Goal: Transaction & Acquisition: Purchase product/service

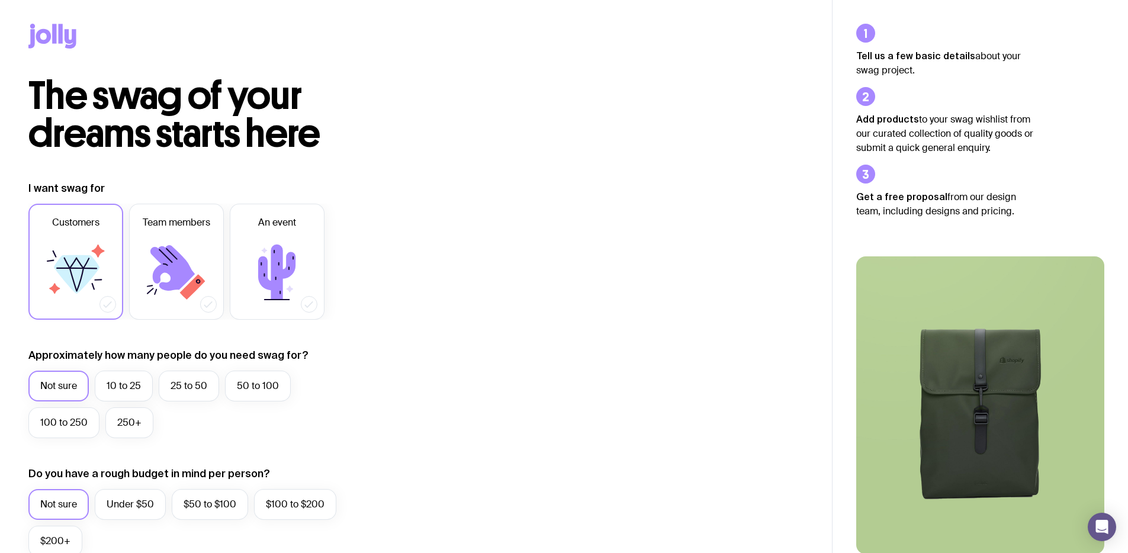
click at [76, 280] on icon at bounding box center [77, 274] width 46 height 38
click at [0, 0] on input "Customers" at bounding box center [0, 0] width 0 height 0
click at [79, 422] on label "100 to 250" at bounding box center [63, 422] width 71 height 31
click at [0, 0] on input "100 to 250" at bounding box center [0, 0] width 0 height 0
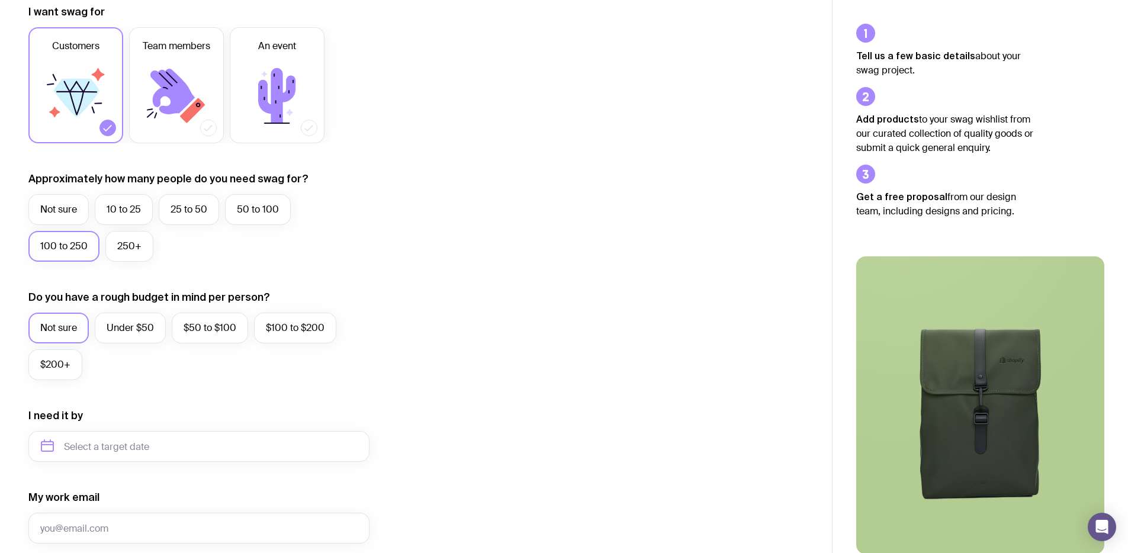
scroll to position [244, 0]
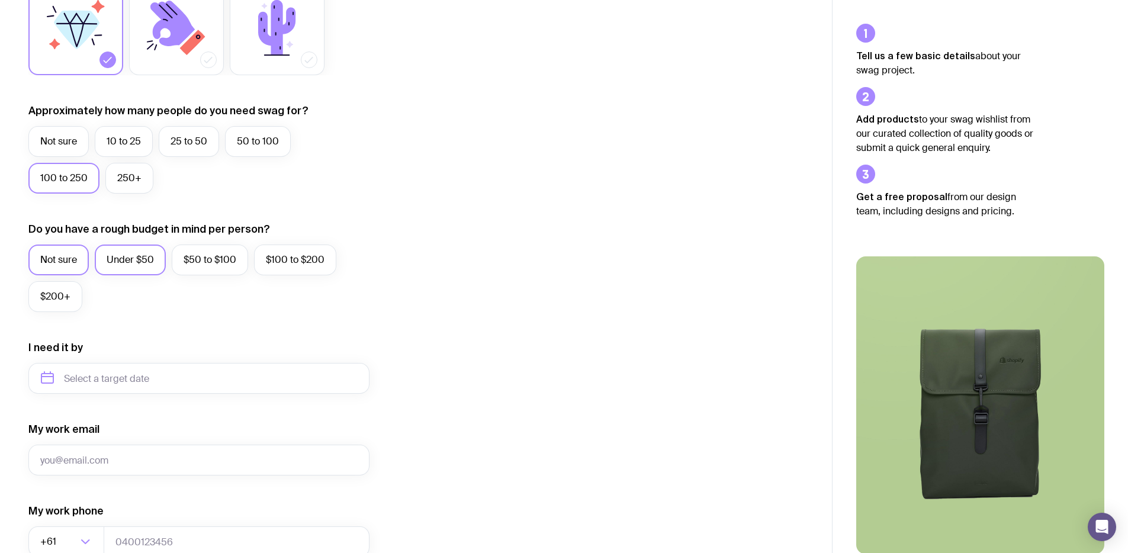
click at [124, 259] on label "Under $50" at bounding box center [130, 259] width 71 height 31
click at [0, 0] on input "Under $50" at bounding box center [0, 0] width 0 height 0
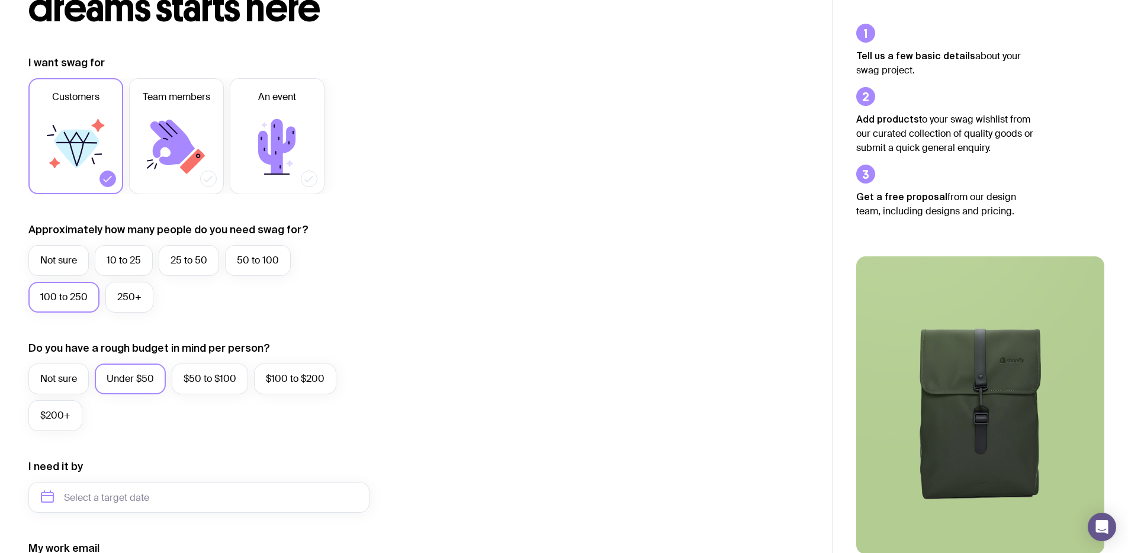
scroll to position [0, 0]
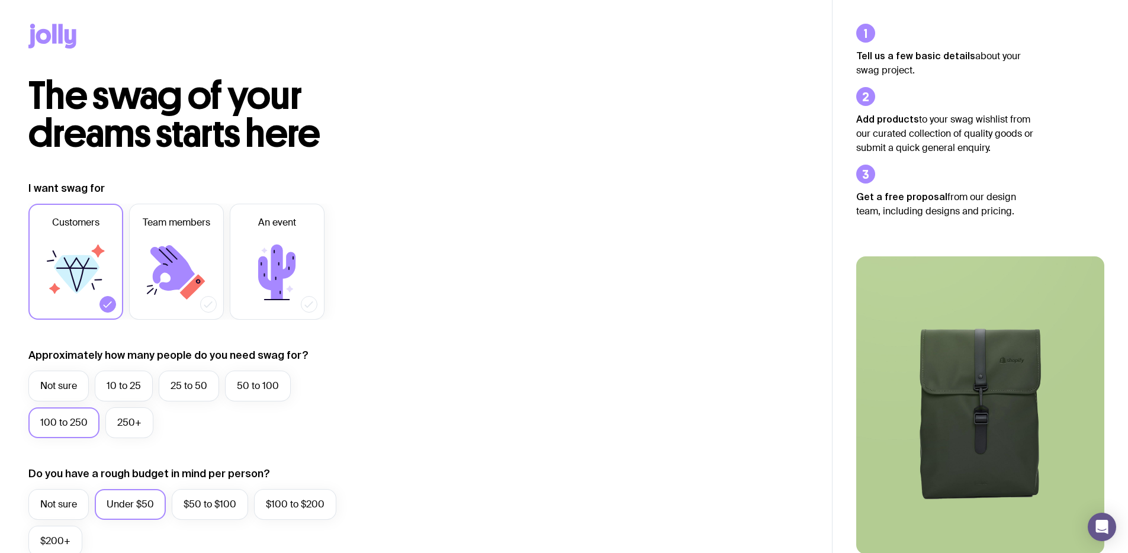
click at [972, 363] on img at bounding box center [980, 405] width 248 height 298
click at [48, 37] on icon at bounding box center [43, 36] width 15 height 15
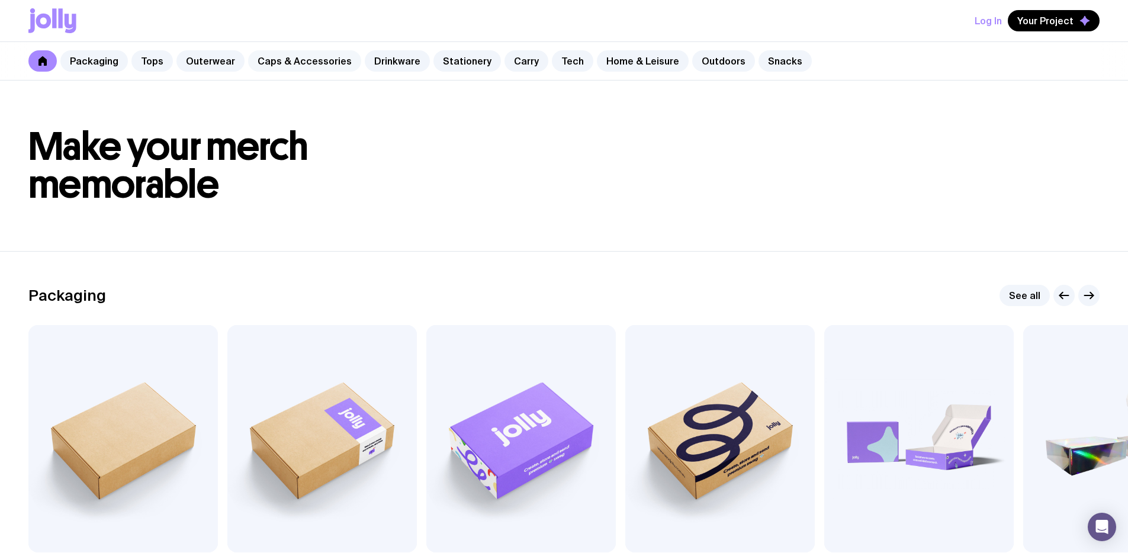
click at [276, 60] on link "Caps & Accessories" at bounding box center [304, 60] width 113 height 21
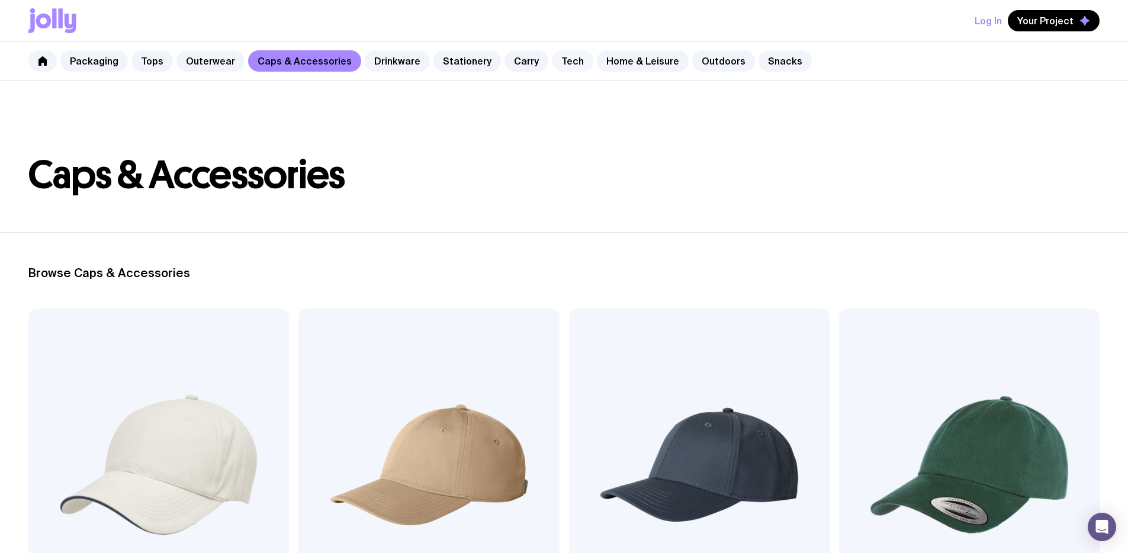
click at [568, 64] on link "Tech" at bounding box center [572, 60] width 41 height 21
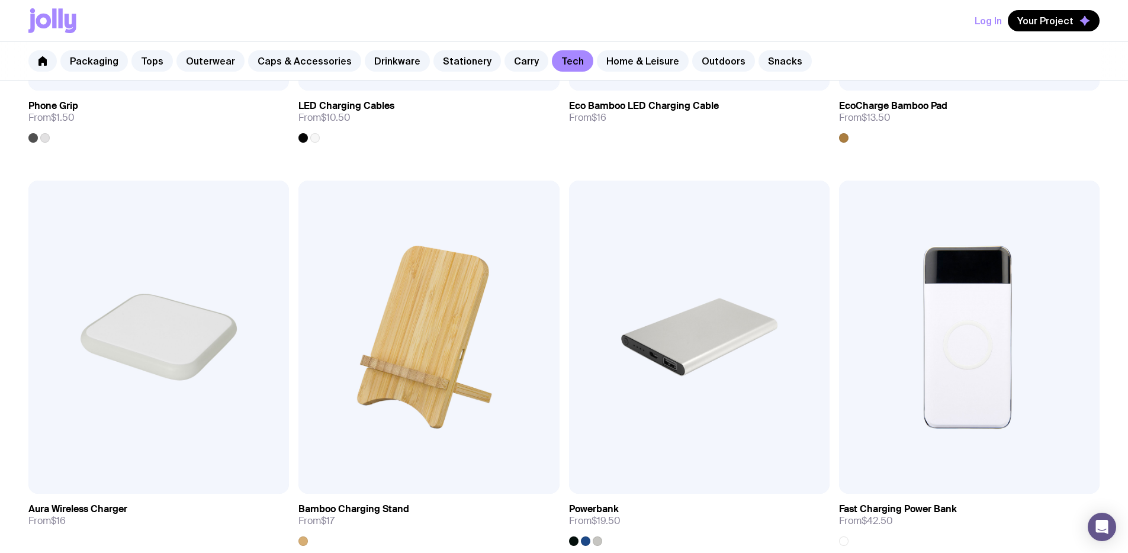
scroll to position [626, 0]
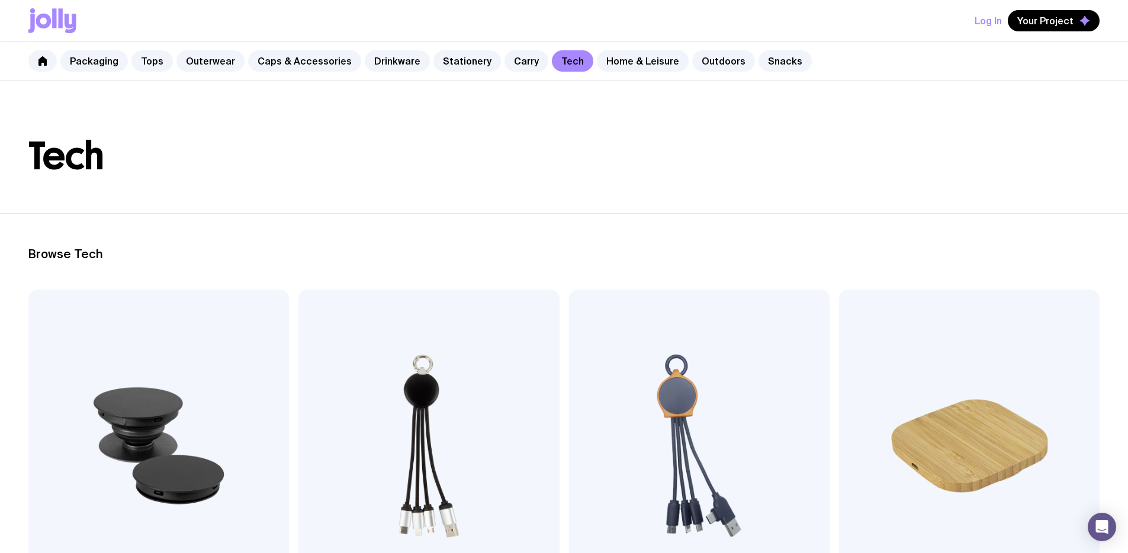
scroll to position [57, 0]
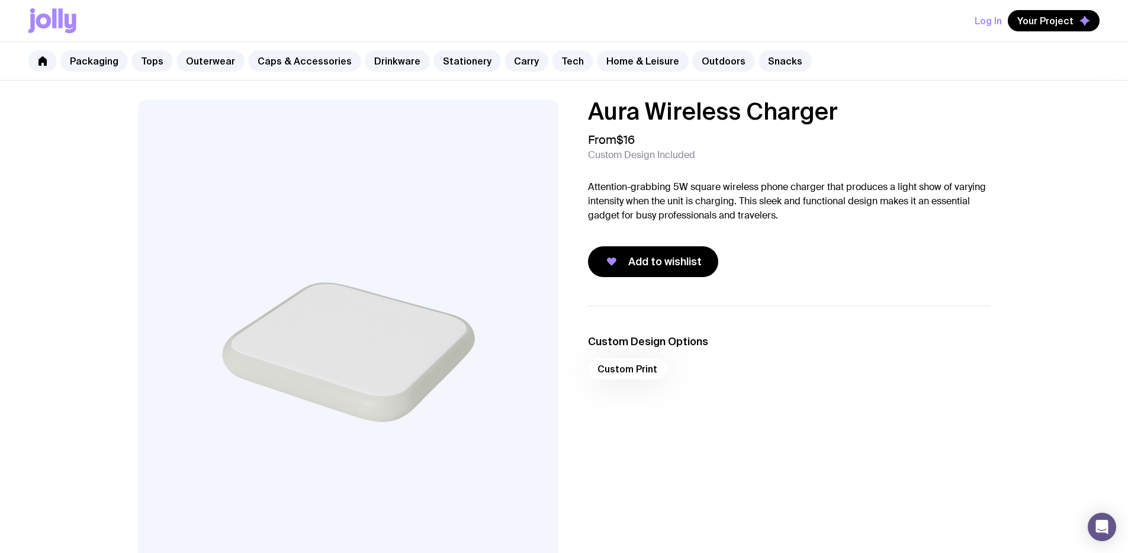
click at [611, 371] on div "Custom Print" at bounding box center [789, 372] width 403 height 28
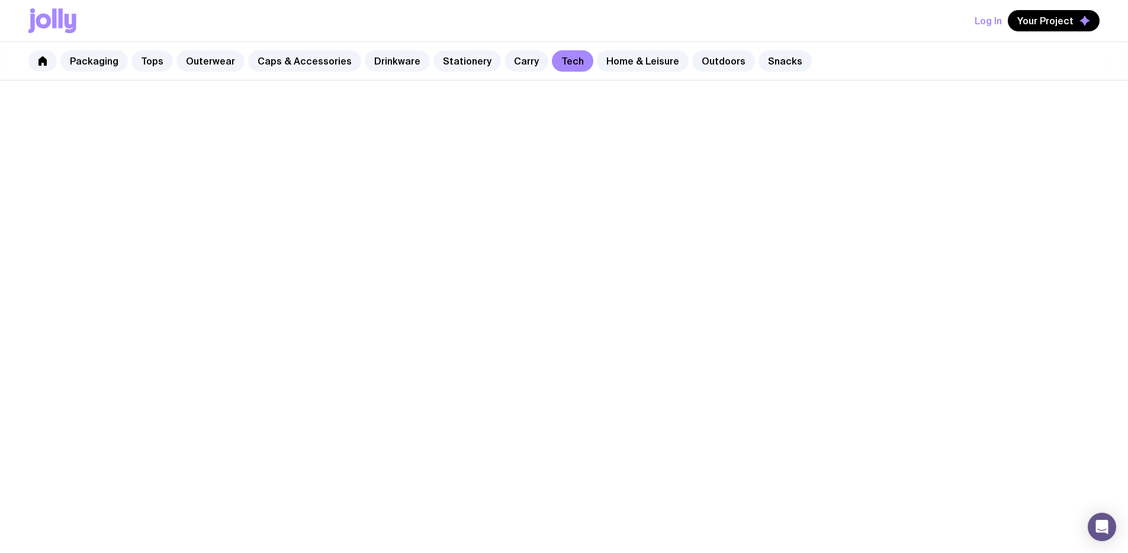
scroll to position [57, 0]
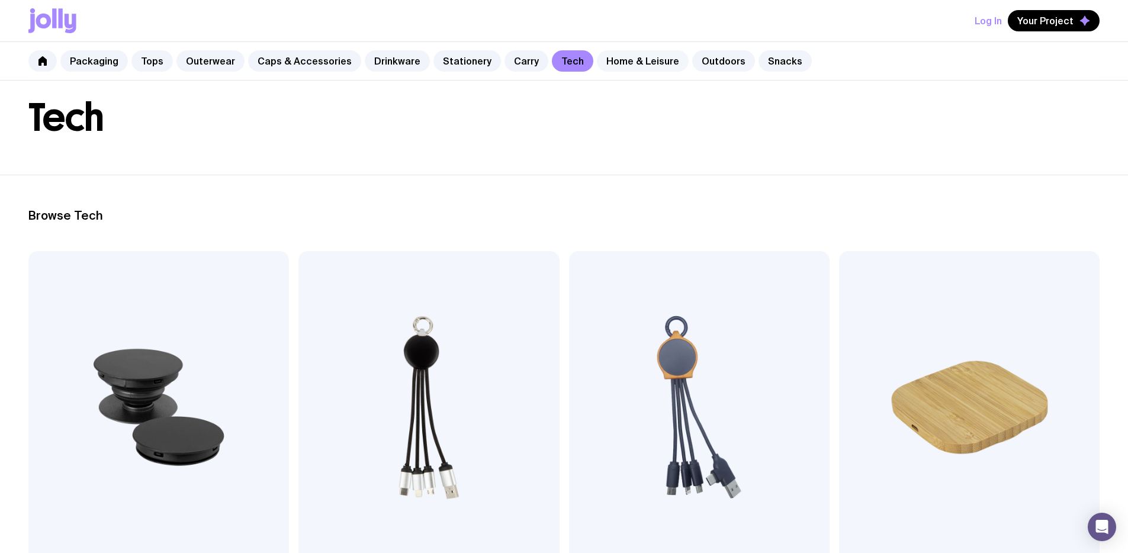
click at [633, 70] on div "Packaging Tops Outerwear Caps & Accessories Drinkware Stationery Carry Tech Hom…" at bounding box center [564, 61] width 1128 height 38
click at [633, 65] on link "Home & Leisure" at bounding box center [643, 60] width 92 height 21
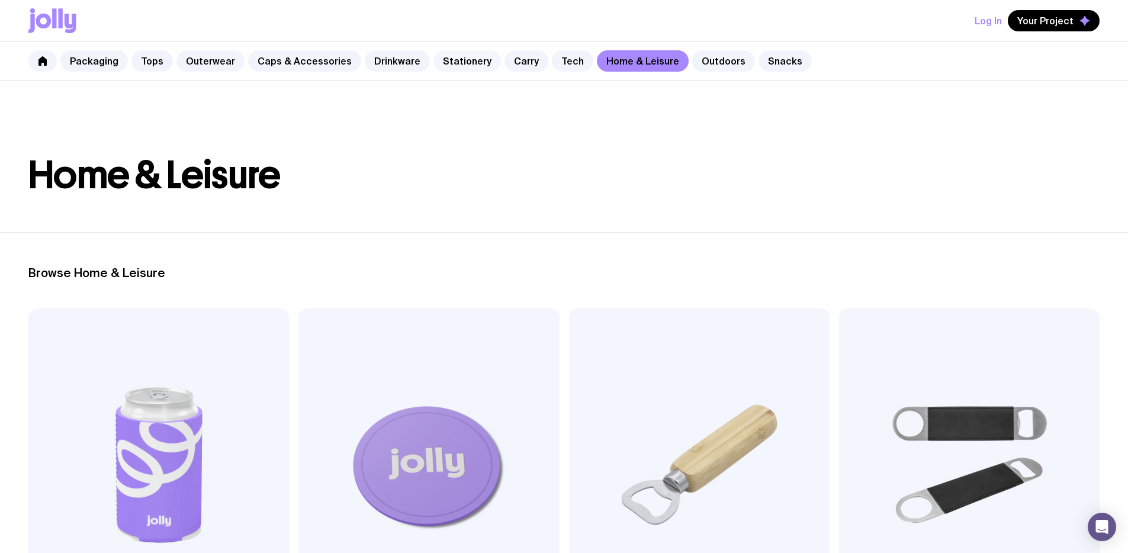
click at [455, 65] on link "Stationery" at bounding box center [466, 60] width 67 height 21
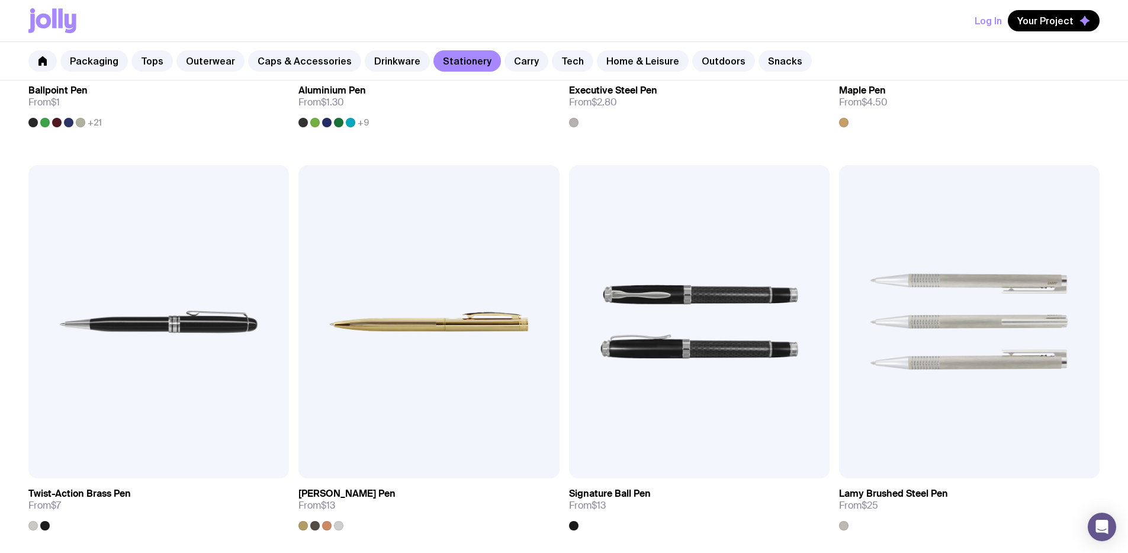
scroll to position [543, 0]
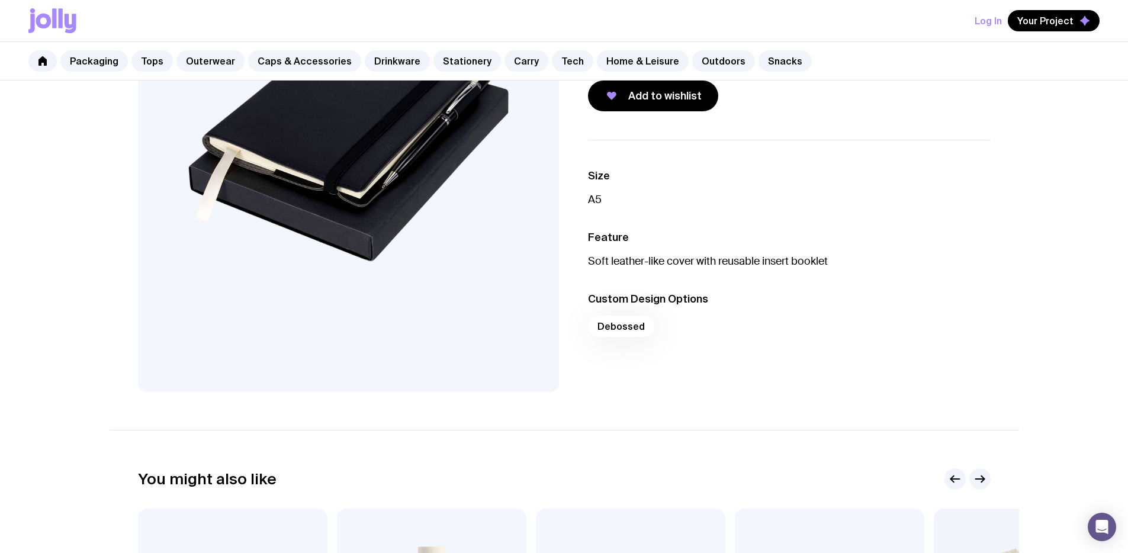
scroll to position [495, 0]
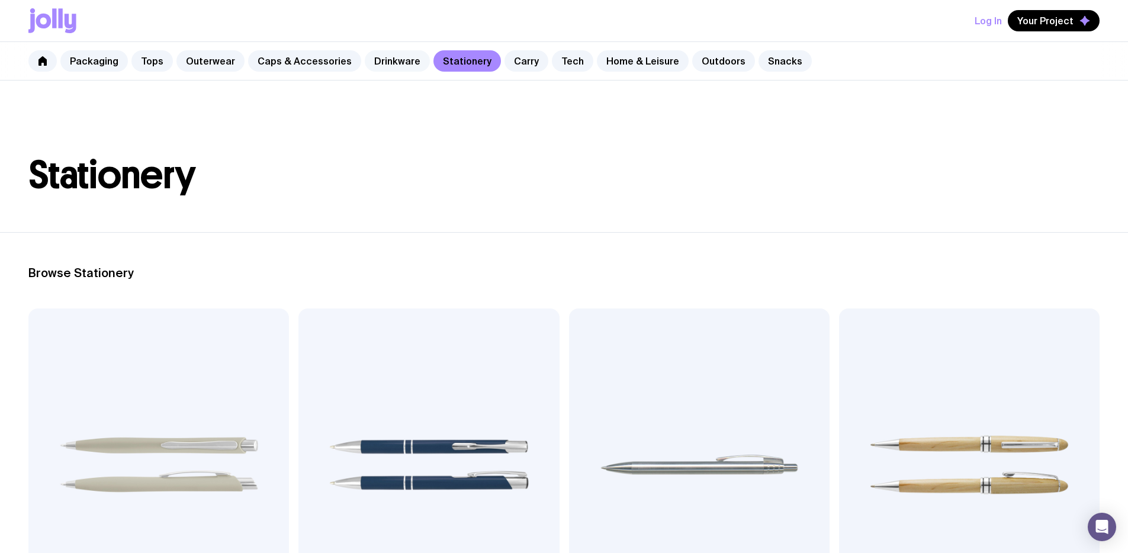
click at [387, 60] on link "Drinkware" at bounding box center [397, 60] width 65 height 21
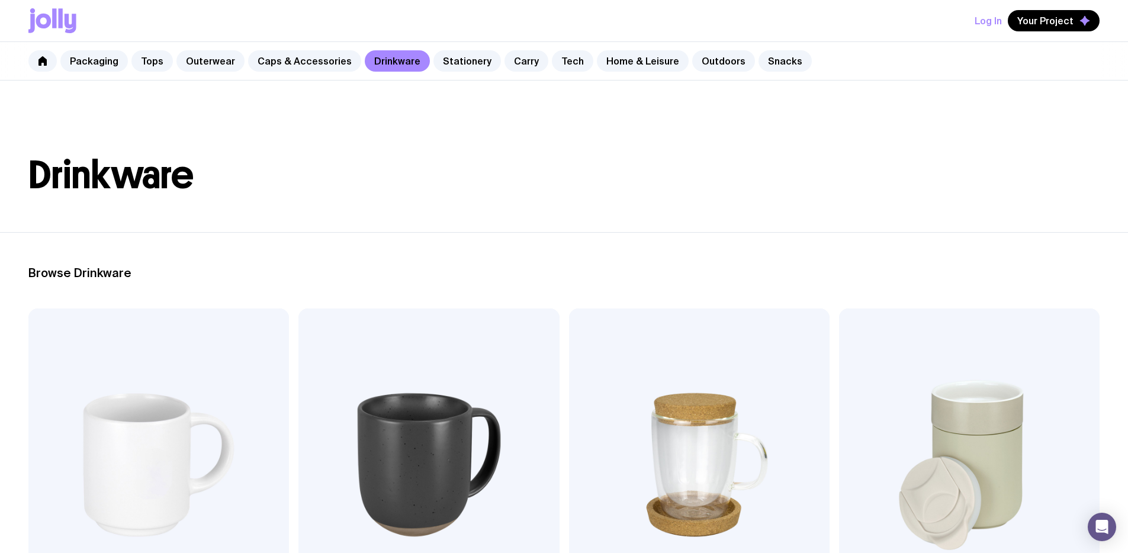
click at [262, 64] on link "Caps & Accessories" at bounding box center [304, 60] width 113 height 21
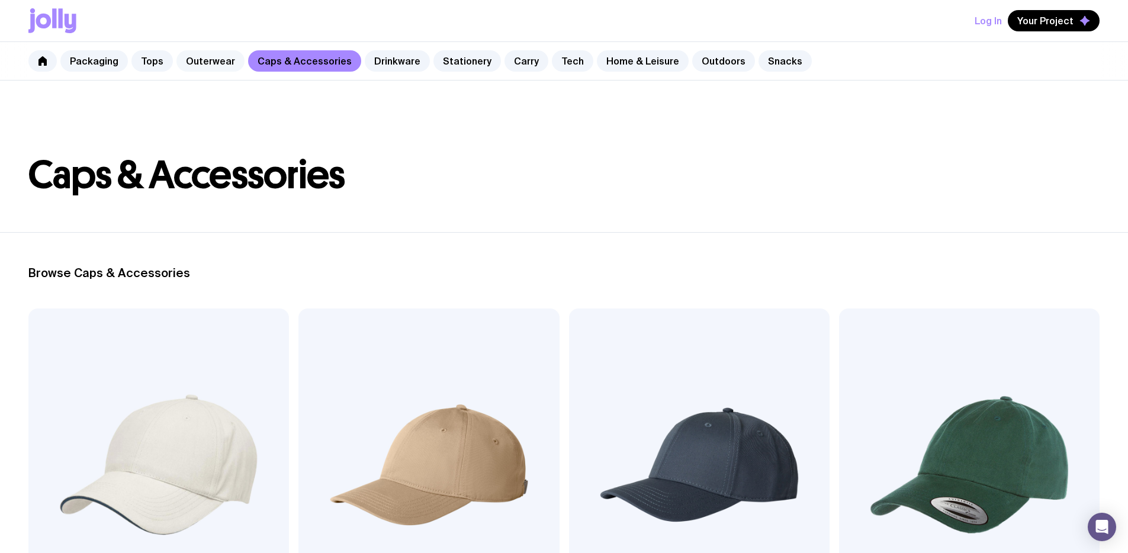
click at [231, 60] on link "Outerwear" at bounding box center [210, 60] width 68 height 21
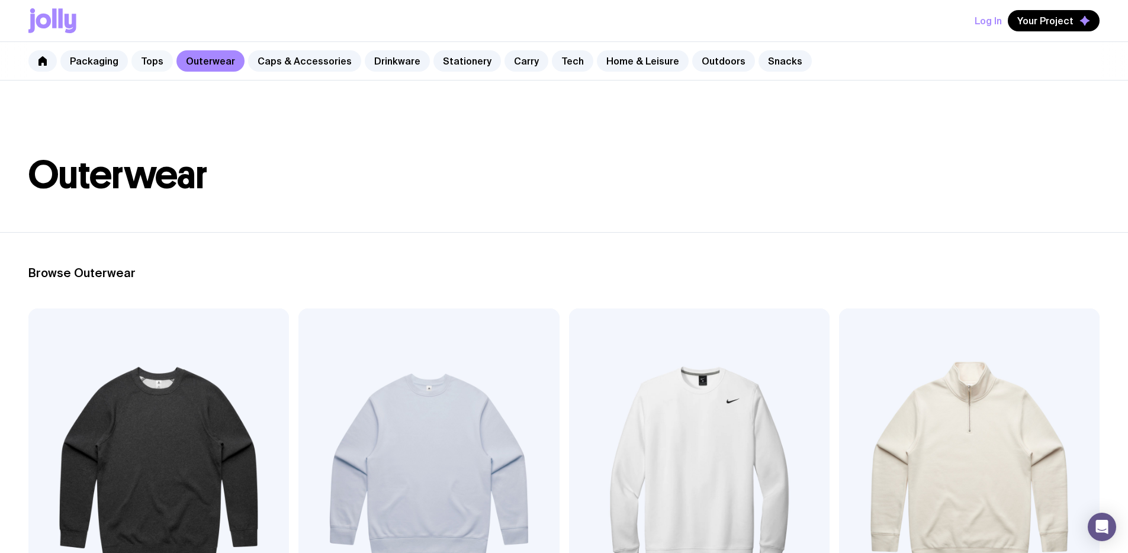
click at [159, 53] on link "Tops" at bounding box center [151, 60] width 41 height 21
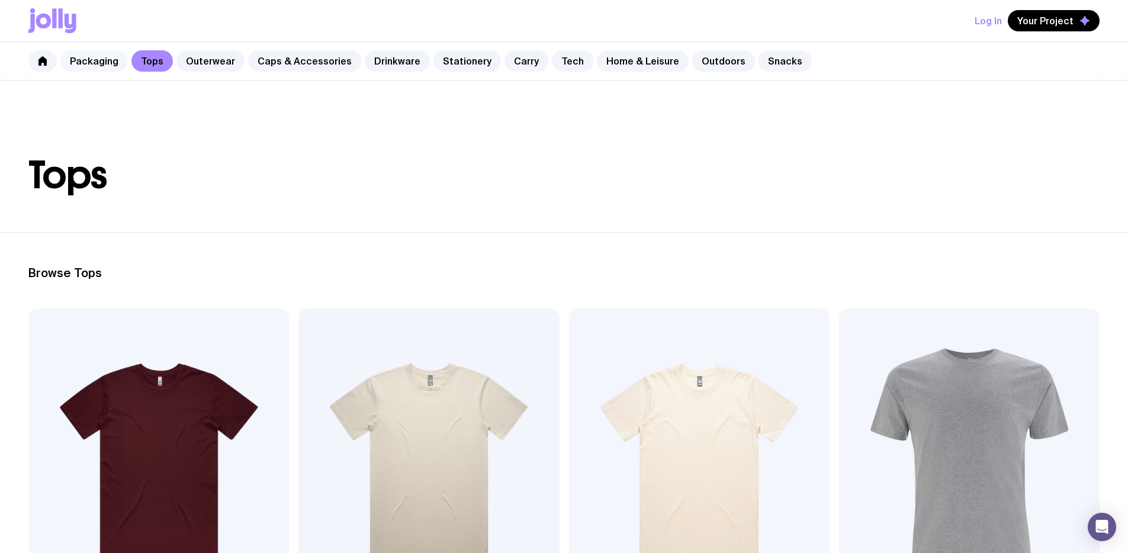
click at [92, 60] on link "Packaging" at bounding box center [93, 60] width 67 height 21
click at [568, 61] on link "Tech" at bounding box center [572, 60] width 41 height 21
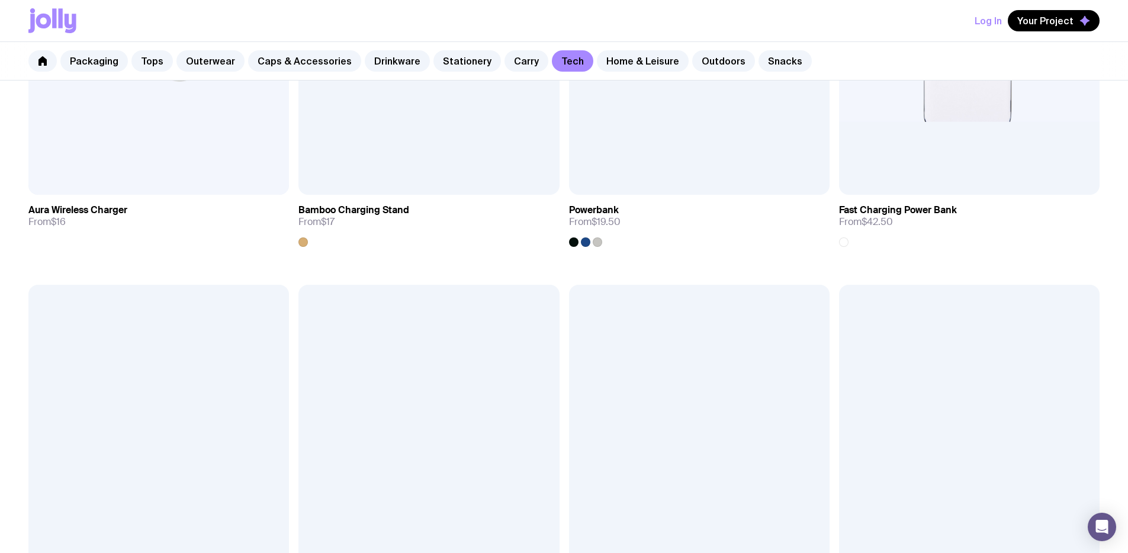
scroll to position [810, 0]
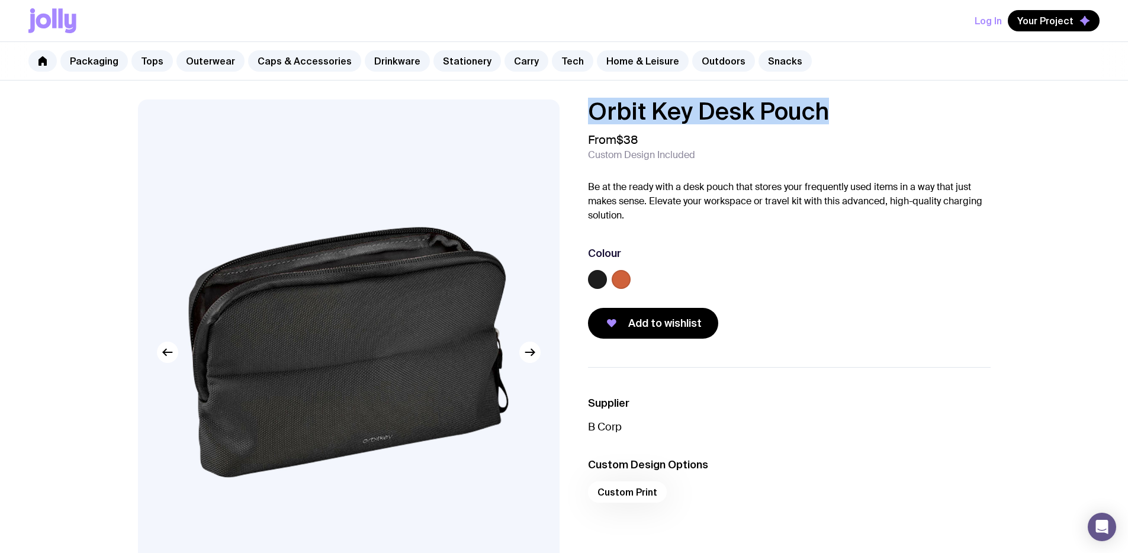
drag, startPoint x: 824, startPoint y: 112, endPoint x: 581, endPoint y: 118, distance: 243.4
click at [581, 118] on div "Orbit Key Desk Pouch From $38 Custom Design Included Be at the ready with a des…" at bounding box center [779, 218] width 421 height 239
copy h1 "Orbit Key Desk Pouch"
click at [47, 66] on link at bounding box center [42, 60] width 28 height 21
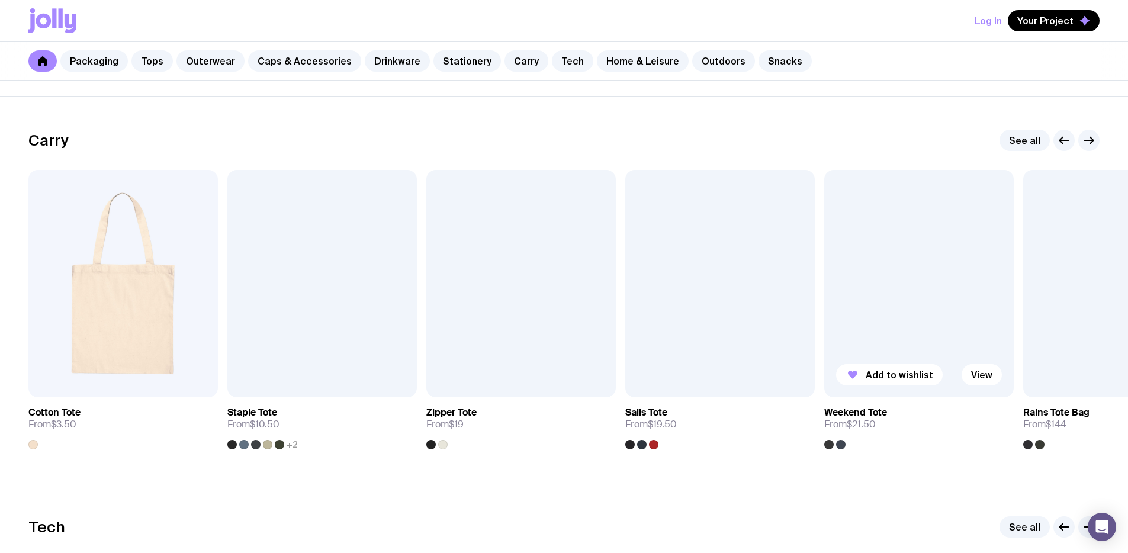
scroll to position [2487, 0]
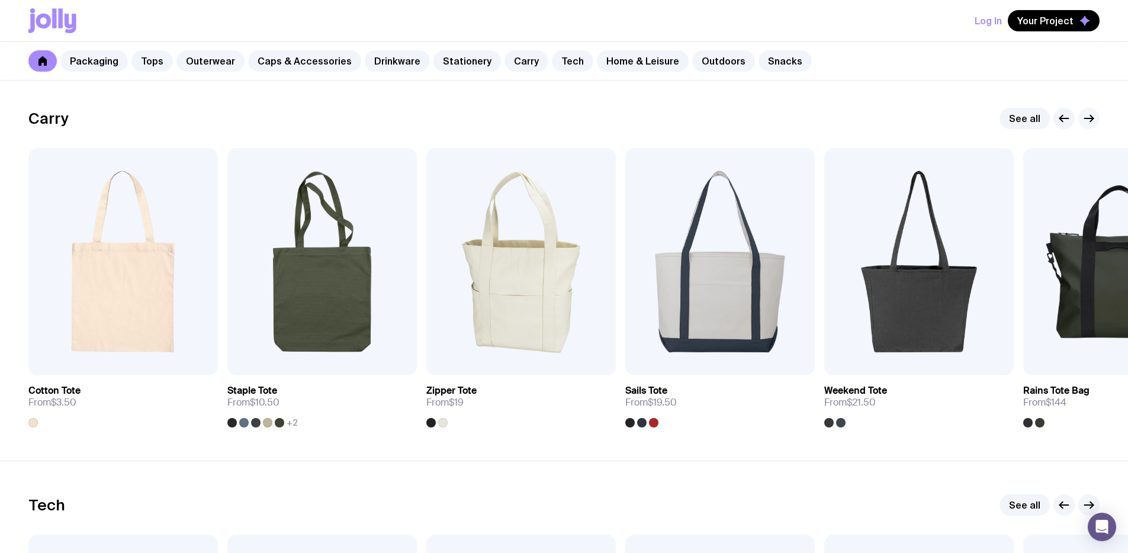
click at [1092, 122] on icon "button" at bounding box center [1089, 118] width 14 height 14
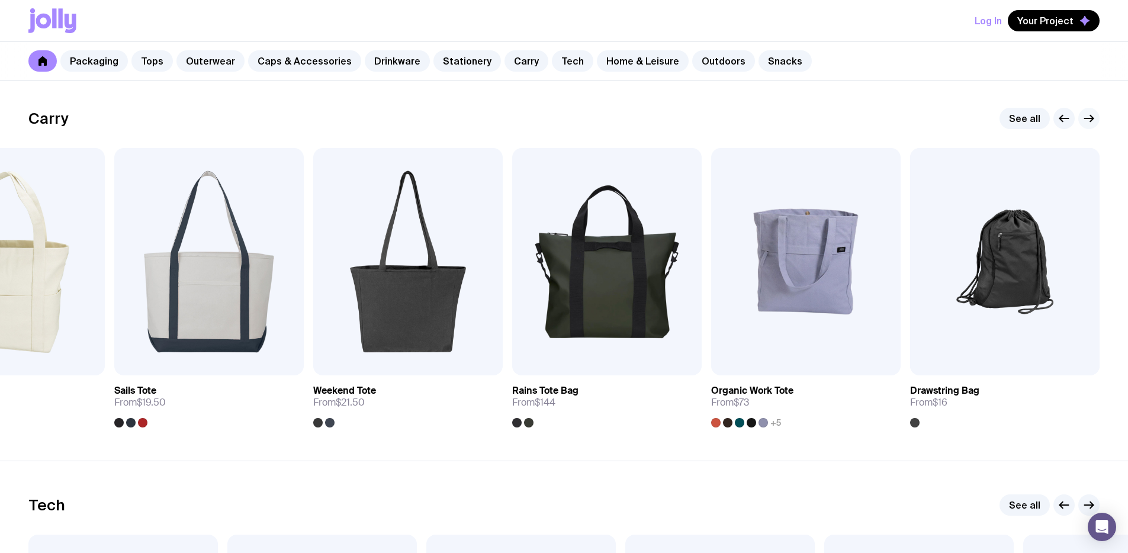
click at [1092, 122] on icon "button" at bounding box center [1089, 118] width 14 height 14
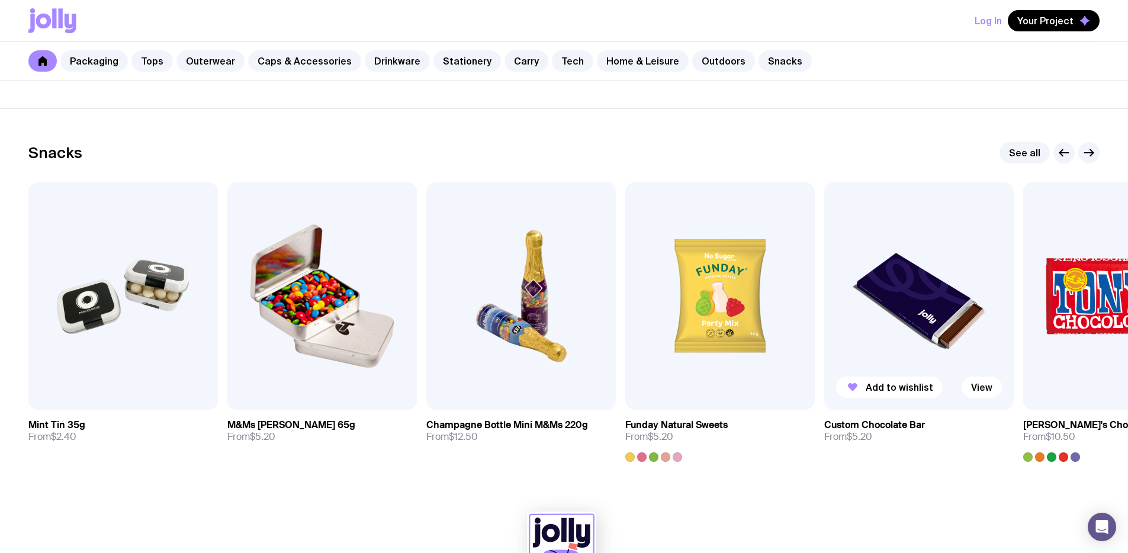
scroll to position [3979, 0]
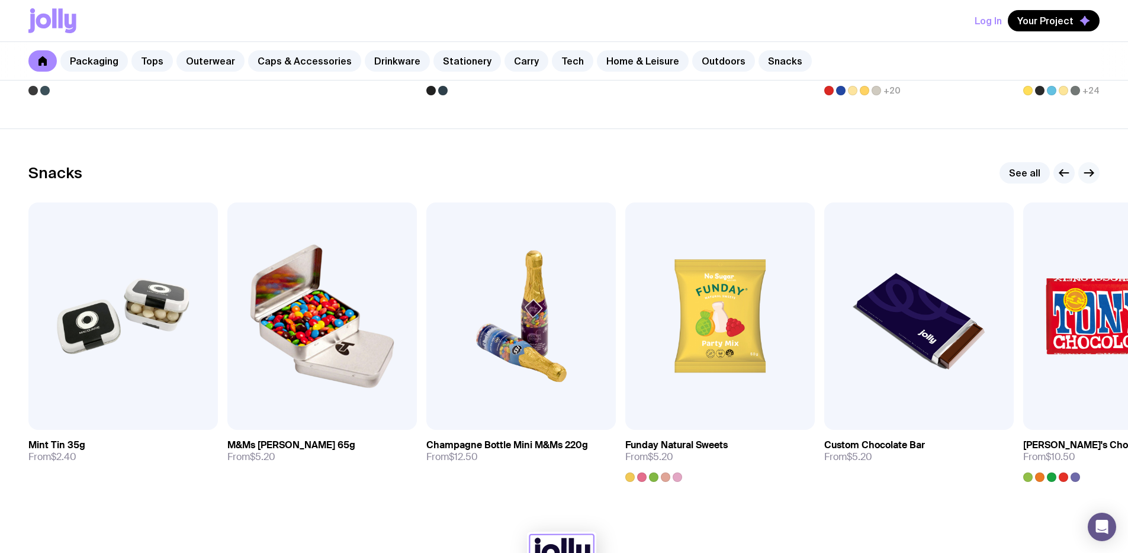
click at [1093, 172] on icon "button" at bounding box center [1089, 173] width 14 height 14
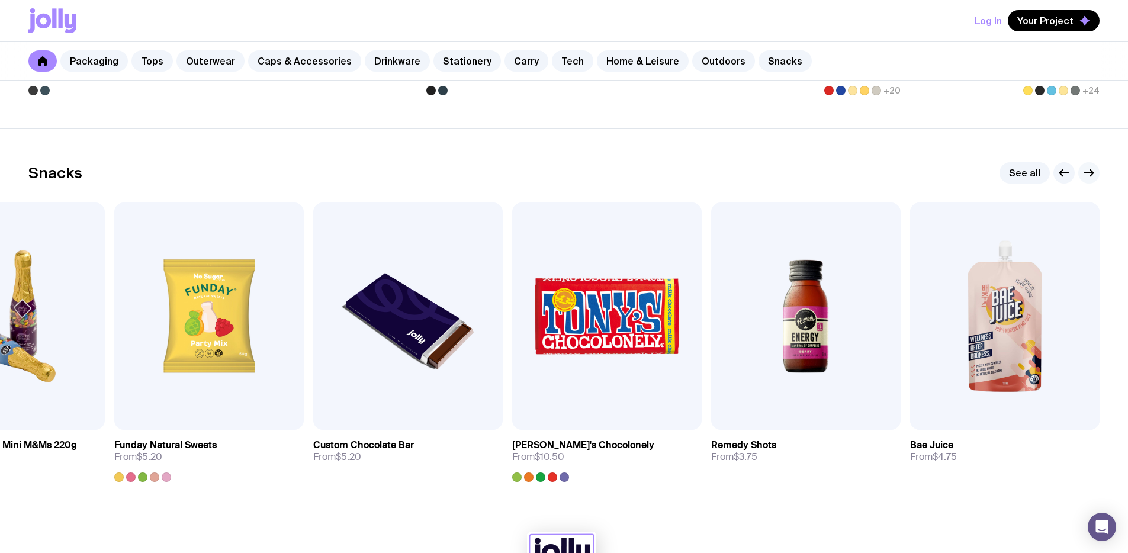
click at [1093, 172] on icon "button" at bounding box center [1089, 173] width 14 height 14
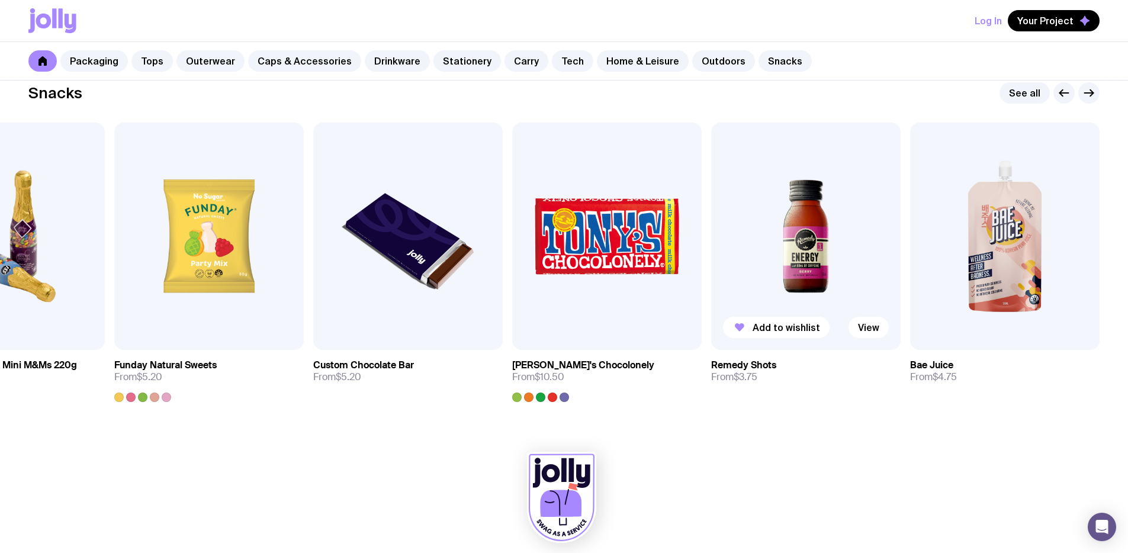
scroll to position [4071, 0]
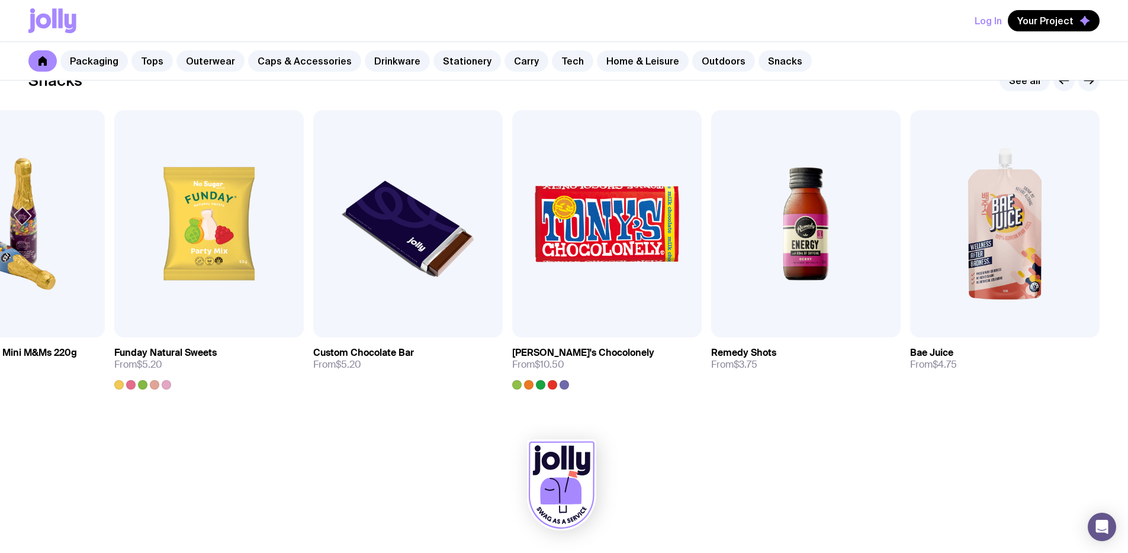
click at [549, 489] on icon at bounding box center [550, 489] width 10 height 2
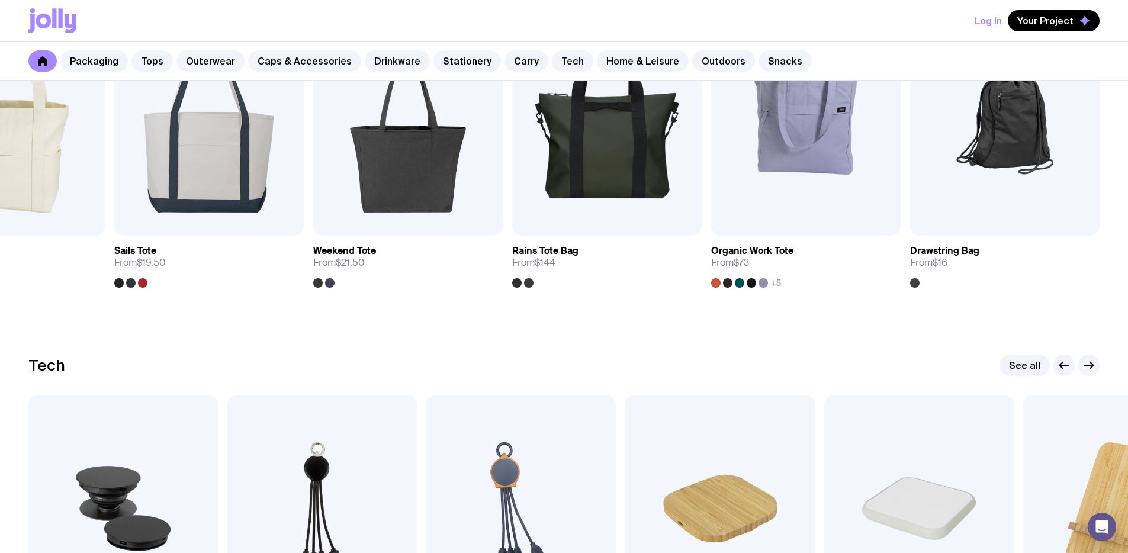
scroll to position [2623, 0]
